Goal: Information Seeking & Learning: Learn about a topic

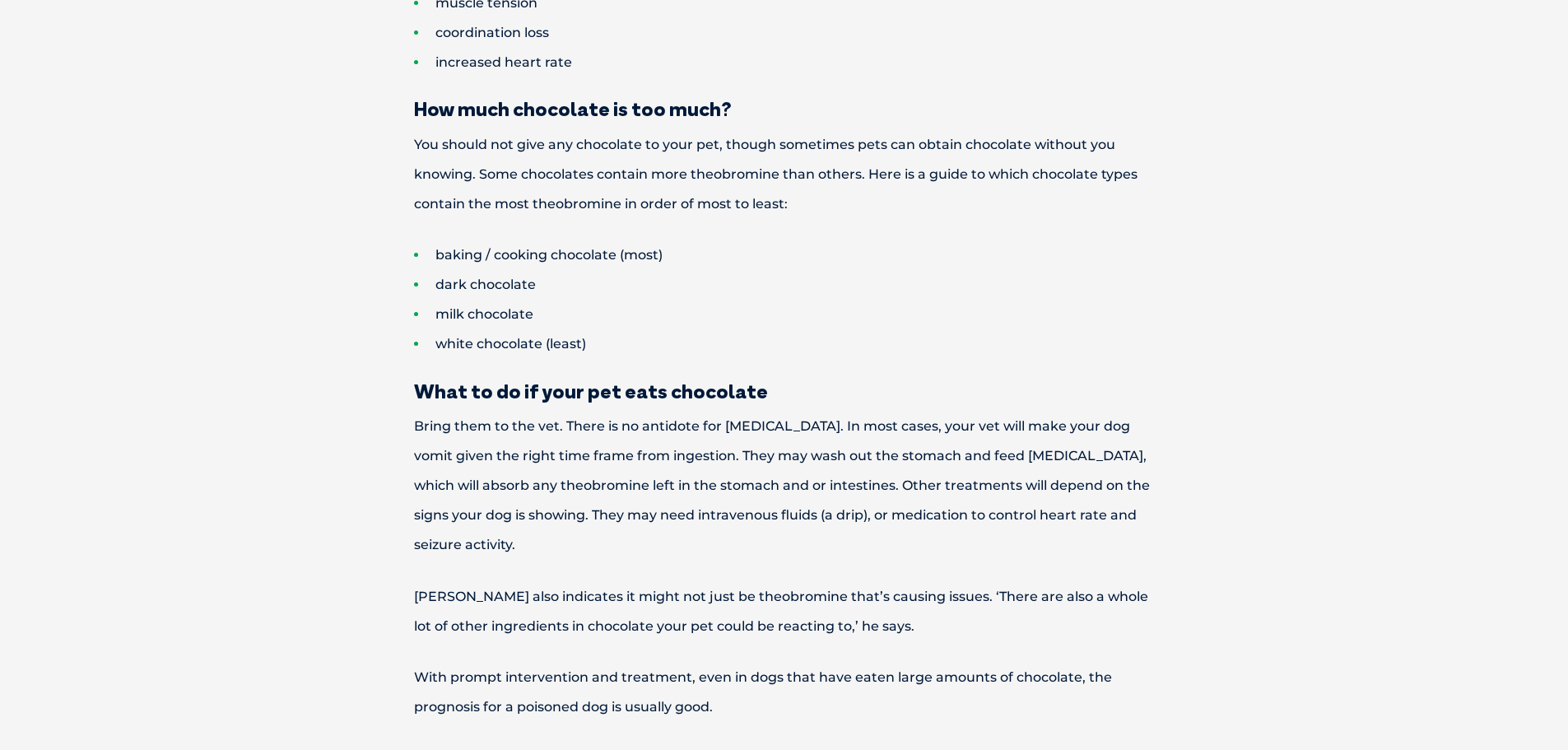
scroll to position [1317, 0]
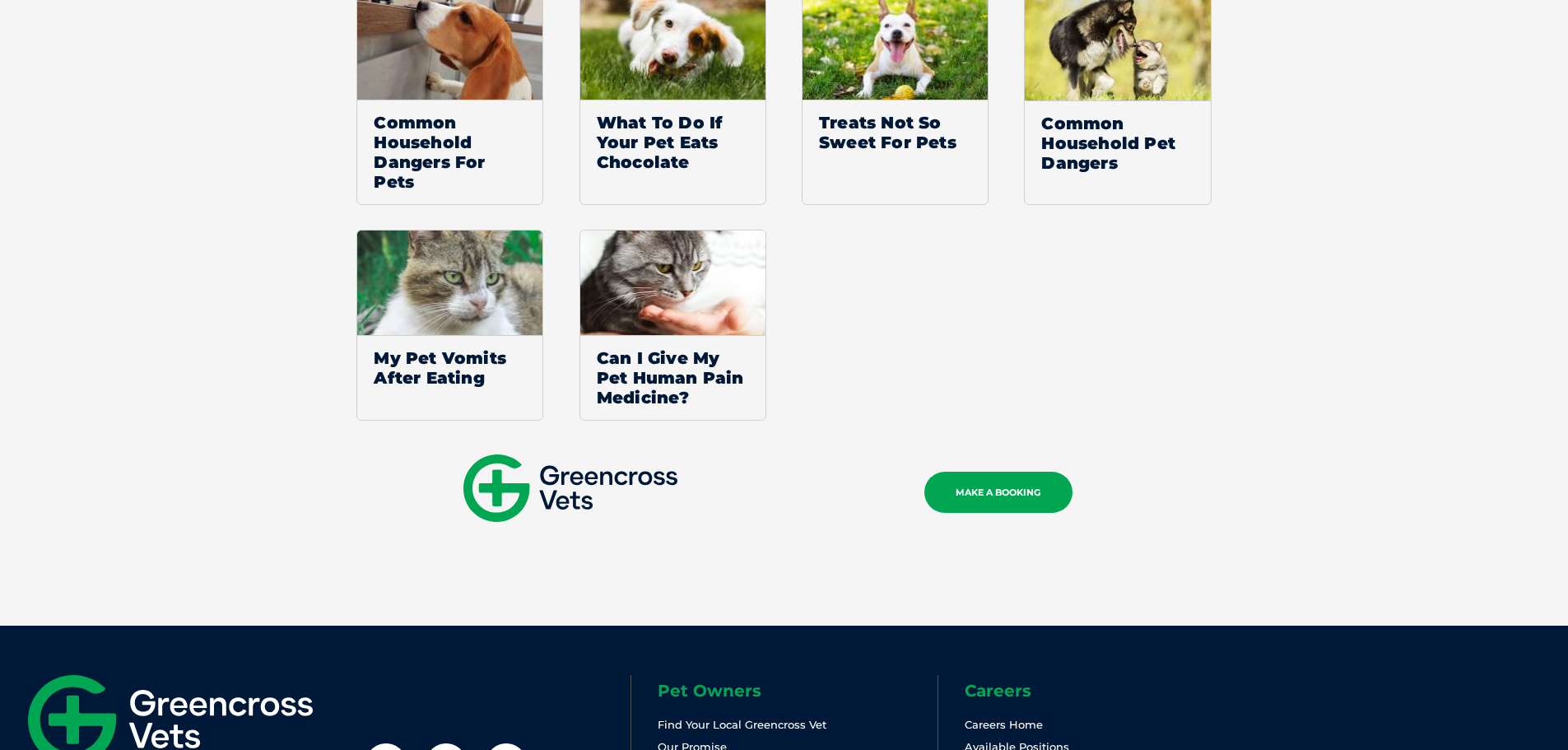
scroll to position [2799, 0]
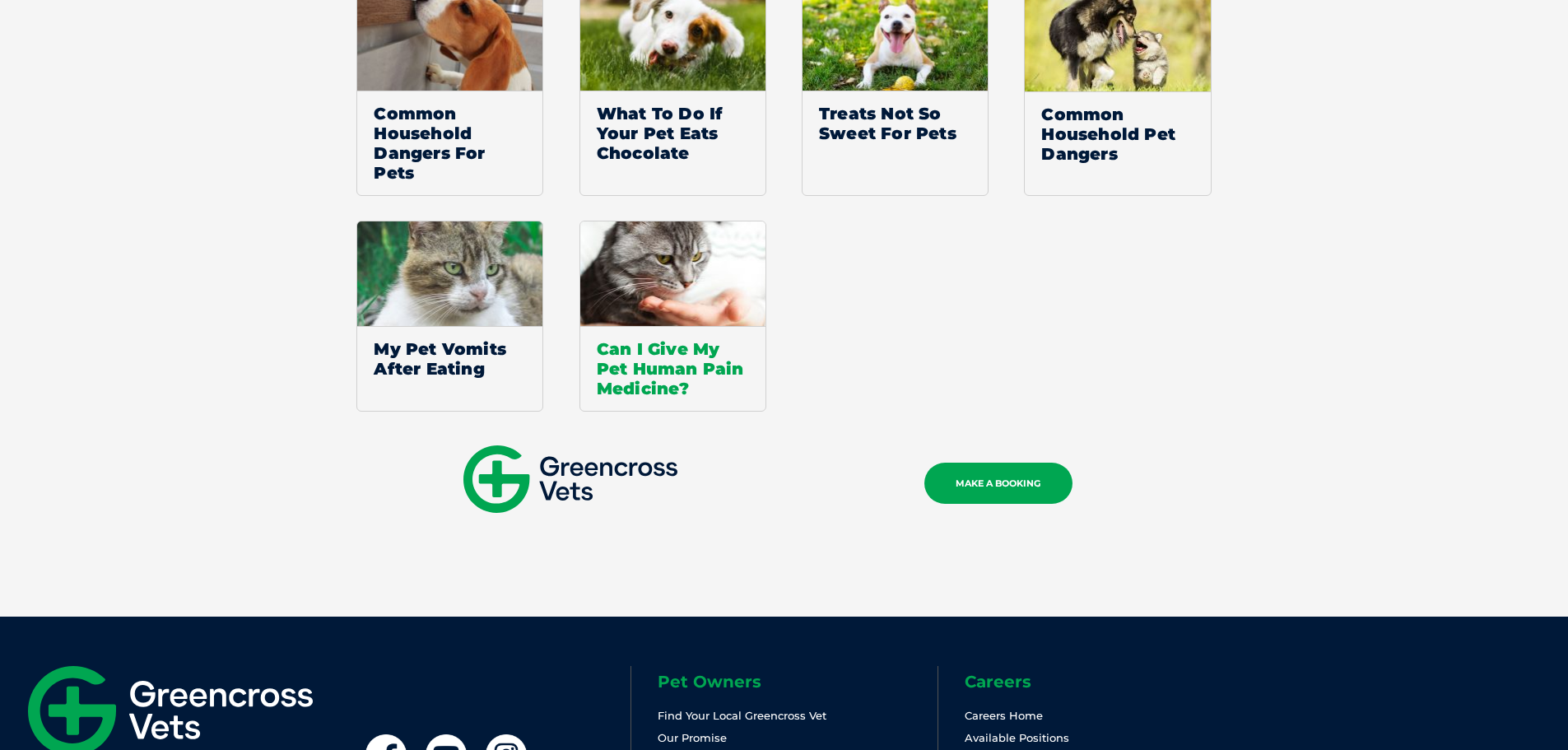
click at [685, 326] on span "Can I Give My Pet Human Pain Medicine?" at bounding box center [673, 368] width 185 height 85
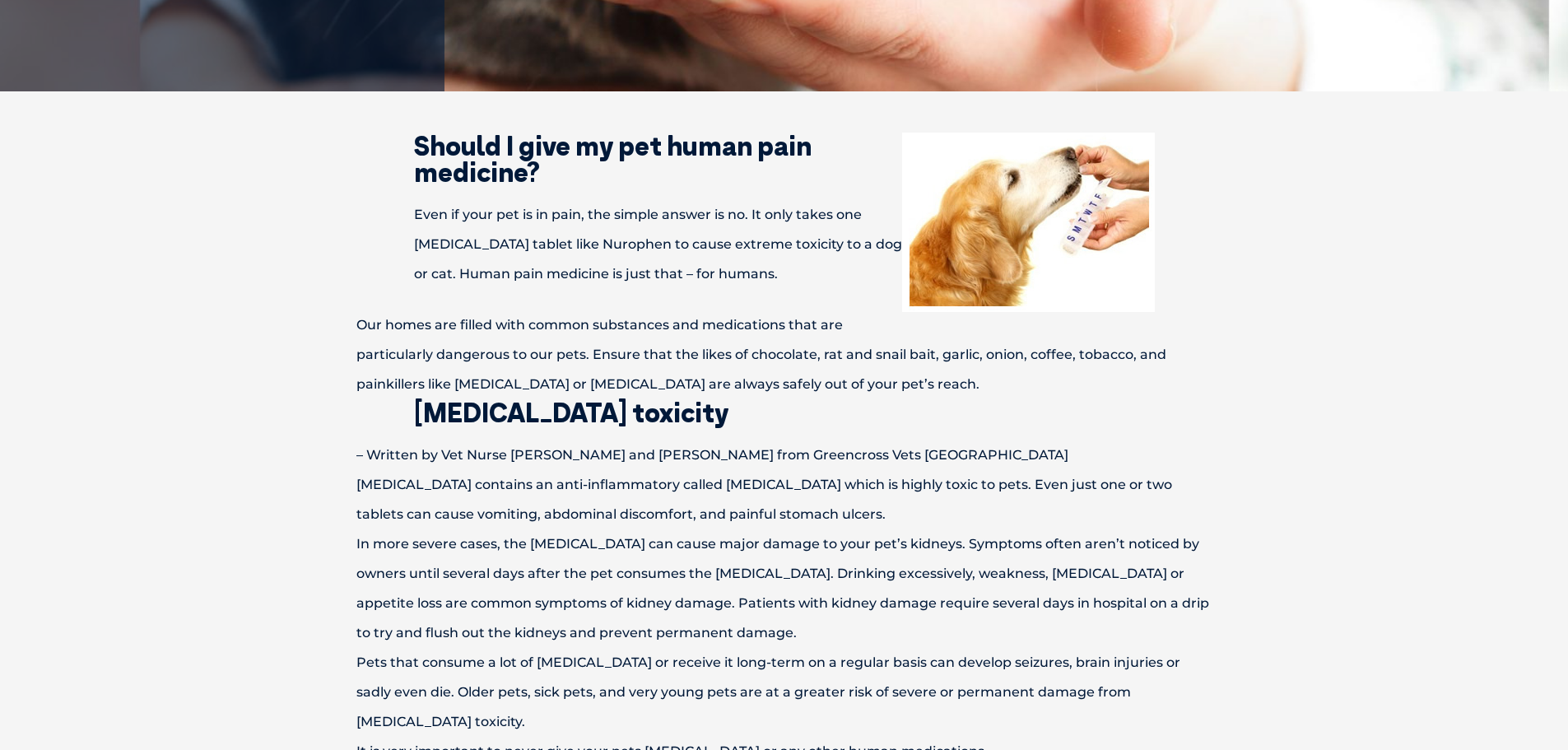
scroll to position [576, 0]
